Goal: Task Accomplishment & Management: Manage account settings

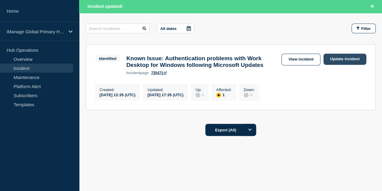
click at [348, 53] on link "Update incident" at bounding box center [345, 58] width 43 height 11
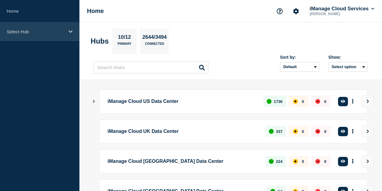
click at [54, 33] on p "Select Hub" at bounding box center [36, 31] width 58 height 5
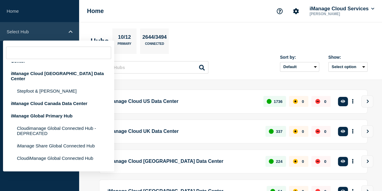
scroll to position [94, 0]
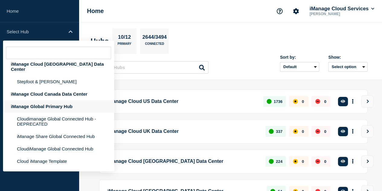
click at [63, 100] on div "iManage Global Primary Hub" at bounding box center [58, 106] width 111 height 12
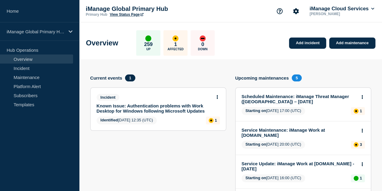
click at [111, 101] on div "Incident Known Issue: Authentication problems with Work Desktop for Windows fol…" at bounding box center [156, 104] width 118 height 20
click at [110, 106] on link "Known Issue: Authentication problems with Work Desktop for Windows following Mi…" at bounding box center [154, 108] width 115 height 10
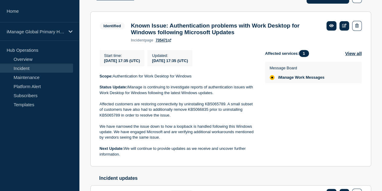
scroll to position [82, 0]
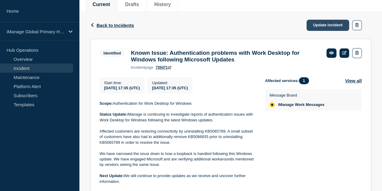
click at [323, 25] on link "Update incident" at bounding box center [328, 25] width 43 height 11
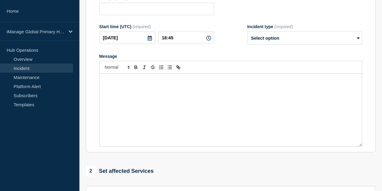
type input "Known Issue: Authentication problems with Work Desktop for Windows following Mi…"
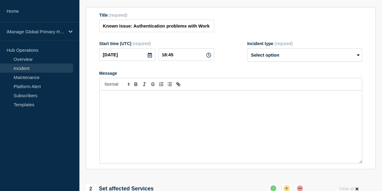
click at [176, 118] on div "Message" at bounding box center [231, 126] width 262 height 72
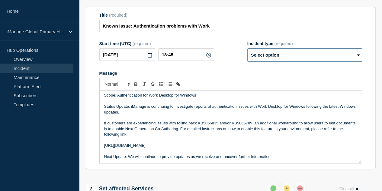
click at [292, 56] on select "Select option Investigating Identified Monitoring Resolved" at bounding box center [304, 54] width 115 height 13
select select "identified"
click at [247, 53] on select "Select option Investigating Identified Monitoring Resolved" at bounding box center [304, 54] width 115 height 13
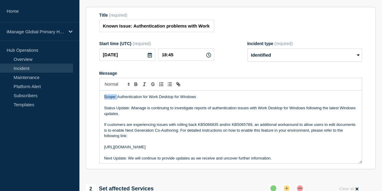
drag, startPoint x: 117, startPoint y: 100, endPoint x: 95, endPoint y: 97, distance: 21.4
click at [95, 97] on section "Title (required) Known Issue: Authentication problems with Work Desktop for Win…" at bounding box center [231, 88] width 290 height 162
drag, startPoint x: 130, startPoint y: 113, endPoint x: 98, endPoint y: 113, distance: 31.4
click at [98, 113] on section "Title (required) Known Issue: Authentication problems with Work Desktop for Win…" at bounding box center [231, 88] width 290 height 162
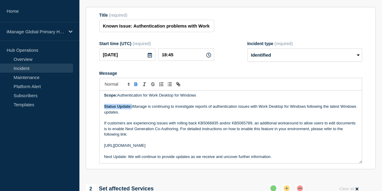
scroll to position [7, 0]
drag, startPoint x: 183, startPoint y: 149, endPoint x: 101, endPoint y: 144, distance: 82.0
click at [101, 144] on div "Scope: Authentication for Work Desktop for Windows Status Update: iManage is co…" at bounding box center [231, 126] width 262 height 72
drag, startPoint x: 118, startPoint y: 144, endPoint x: 181, endPoint y: 150, distance: 63.1
click at [181, 148] on p "[URL][DOMAIN_NAME]" at bounding box center [230, 145] width 253 height 5
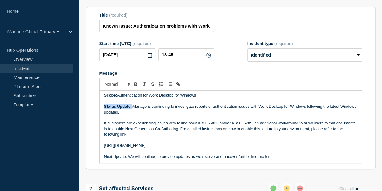
click at [181, 148] on p "[URL][DOMAIN_NAME]" at bounding box center [230, 145] width 253 height 5
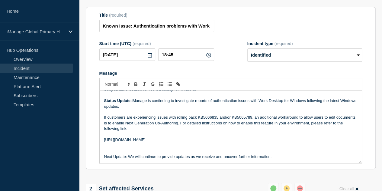
drag, startPoint x: 184, startPoint y: 151, endPoint x: 100, endPoint y: 144, distance: 84.3
click at [100, 144] on div "Scope: Authentication for Work Desktop for Windows Status Update: iManage is co…" at bounding box center [231, 126] width 262 height 72
drag, startPoint x: 189, startPoint y: 151, endPoint x: 100, endPoint y: 144, distance: 90.0
click at [100, 144] on div "Scope: Authentication for Work Desktop for Windows Status Update: iManage is co…" at bounding box center [231, 126] width 262 height 72
click at [178, 86] on icon "Toggle link" at bounding box center [179, 85] width 2 height 2
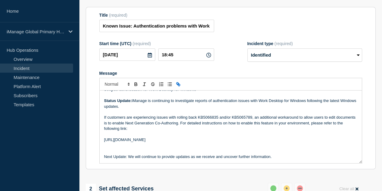
type input "[URL][DOMAIN_NAME]"
click at [235, 131] on link at bounding box center [234, 129] width 14 height 5
click at [191, 148] on p "Message" at bounding box center [230, 145] width 253 height 5
click at [182, 148] on p "Message" at bounding box center [230, 145] width 253 height 5
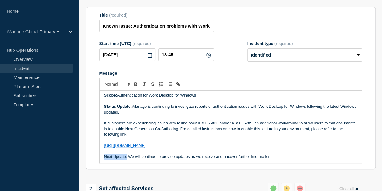
drag, startPoint x: 127, startPoint y: 162, endPoint x: 89, endPoint y: 159, distance: 38.1
click at [89, 159] on section "Title (required) Known Issue: Authentication problems with Work Desktop for Win…" at bounding box center [231, 88] width 290 height 162
click at [183, 154] on p "Message" at bounding box center [230, 150] width 253 height 5
drag, startPoint x: 188, startPoint y: 33, endPoint x: 218, endPoint y: 32, distance: 30.5
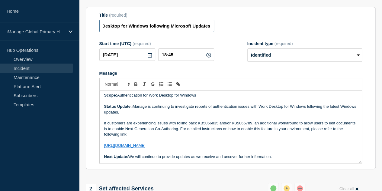
click at [218, 32] on div "Title (required) Known Issue: Authentication problems with Work Desktop for Win…" at bounding box center [230, 23] width 263 height 20
click at [217, 43] on form "Title (required) Known Issue: Authentication problems with Work Desktop for Win…" at bounding box center [230, 88] width 263 height 151
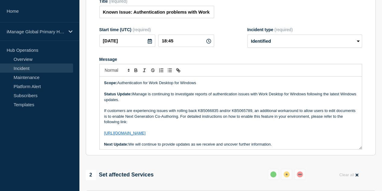
scroll to position [7, 0]
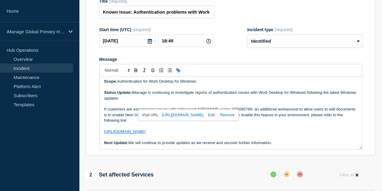
click at [174, 145] on p "Next Update: We will continue to provide updates as we receive and uncover furt…" at bounding box center [230, 142] width 253 height 5
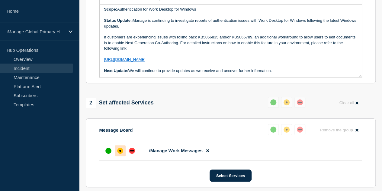
scroll to position [0, 0]
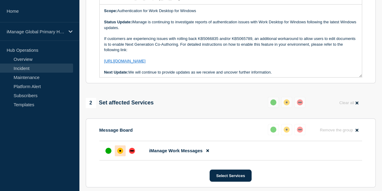
click at [200, 49] on p "If customers are experiencing issues with rolling back KB5066835 and/or KB50657…" at bounding box center [230, 44] width 253 height 17
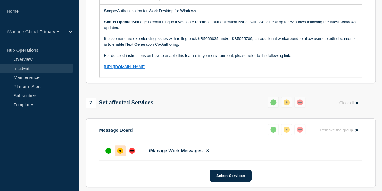
click at [152, 64] on p "Message" at bounding box center [230, 60] width 253 height 5
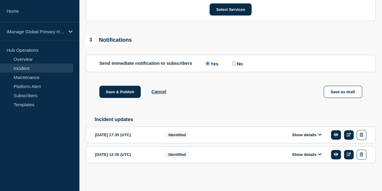
scroll to position [339, 0]
click at [123, 87] on button "Save & Publish" at bounding box center [120, 91] width 42 height 12
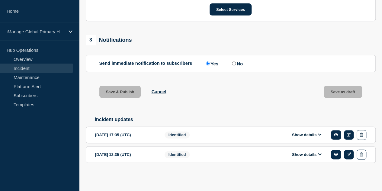
scroll to position [0, 0]
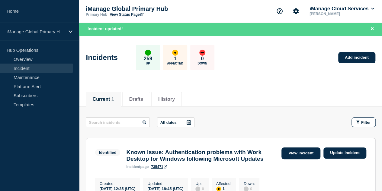
click at [294, 154] on link "View incident" at bounding box center [301, 153] width 39 height 12
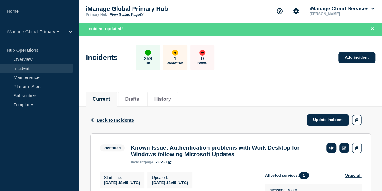
click at [162, 163] on link "735471" at bounding box center [164, 162] width 16 height 4
